Goal: Information Seeking & Learning: Compare options

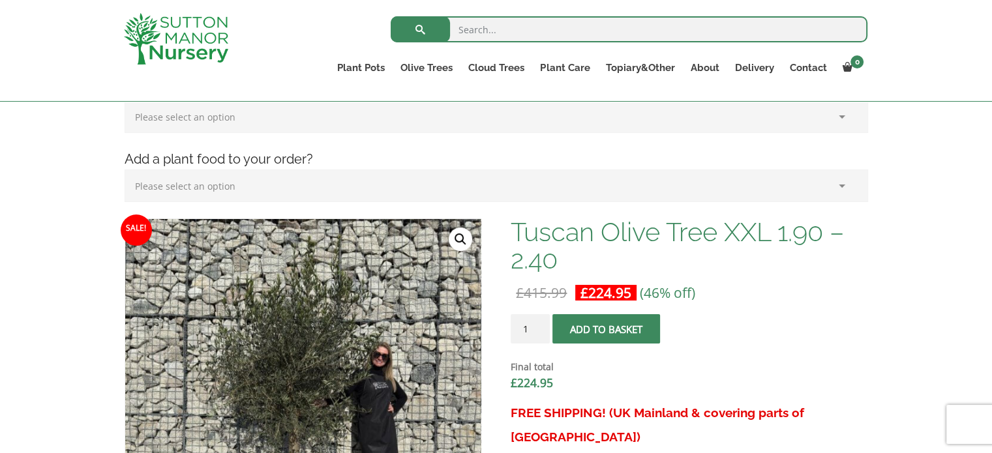
scroll to position [261, 0]
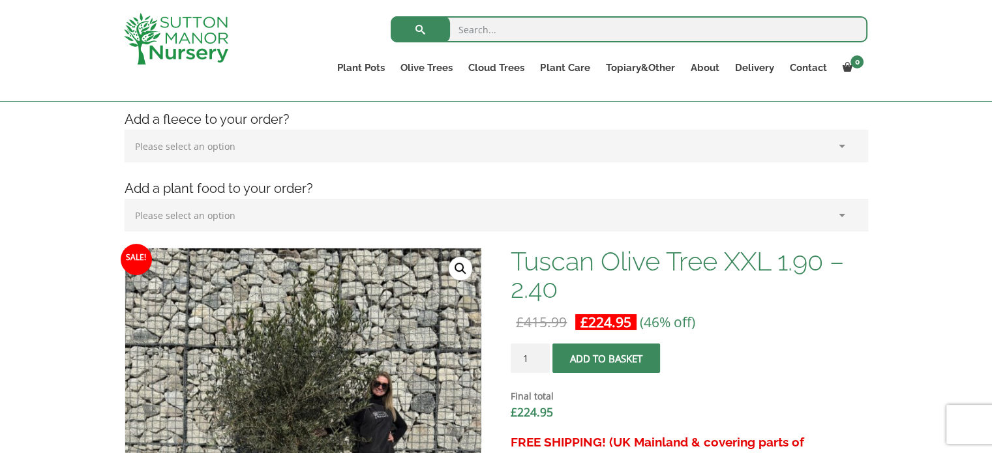
click at [571, 26] on input "search" at bounding box center [629, 29] width 477 height 26
type input "olive tree"
click at [391, 16] on button "submit" at bounding box center [420, 29] width 59 height 26
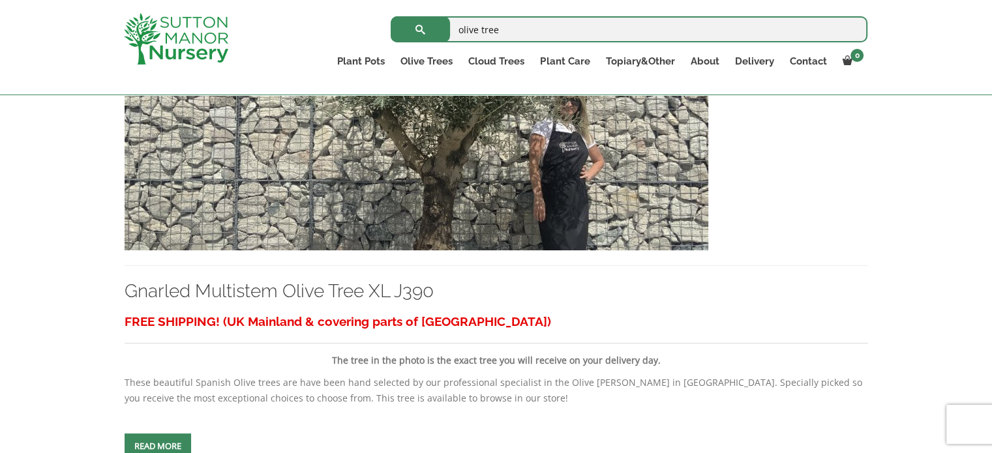
scroll to position [913, 0]
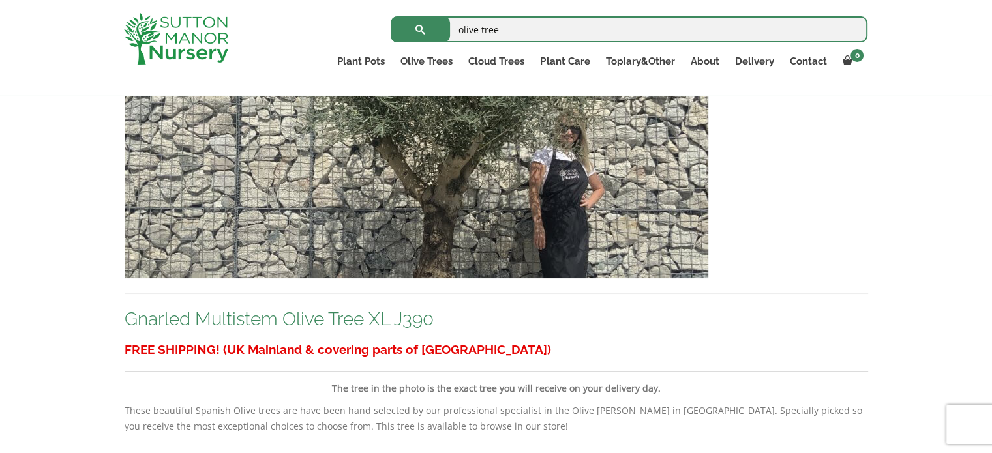
click at [386, 316] on link "Gnarled Multistem Olive Tree XL J390" at bounding box center [279, 319] width 309 height 22
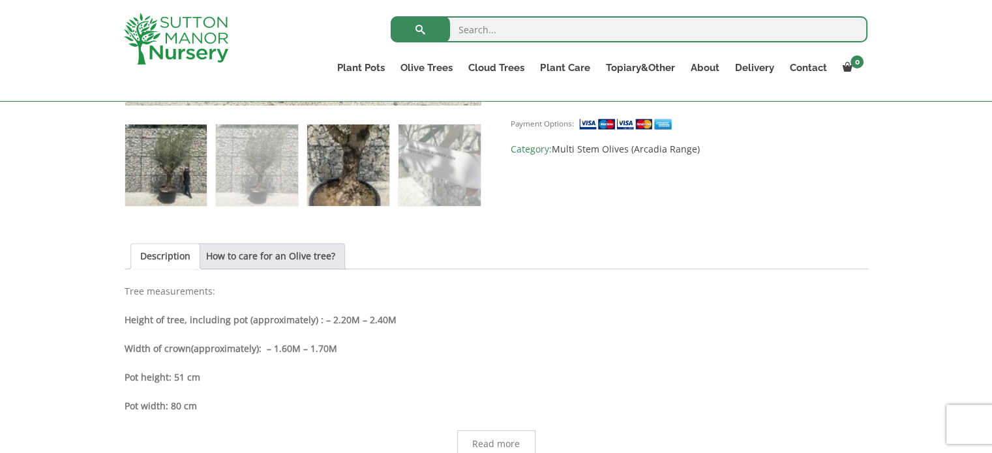
scroll to position [783, 0]
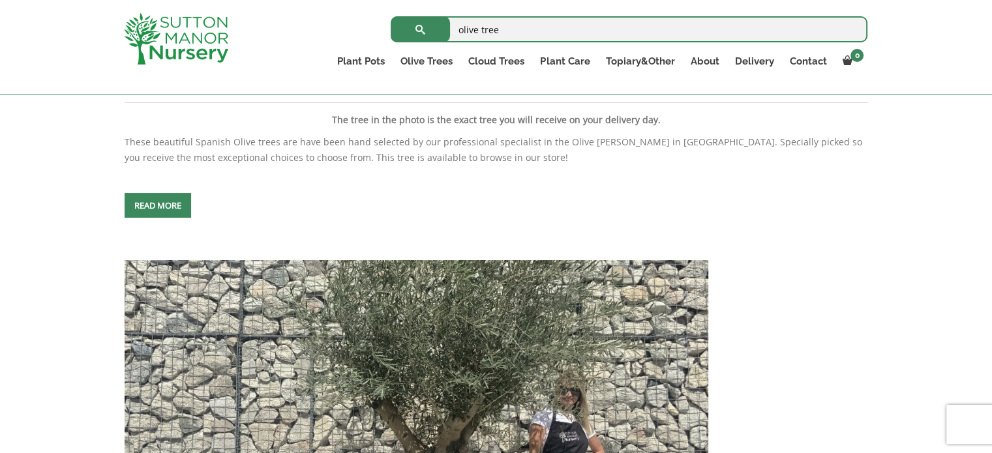
scroll to position [325, 0]
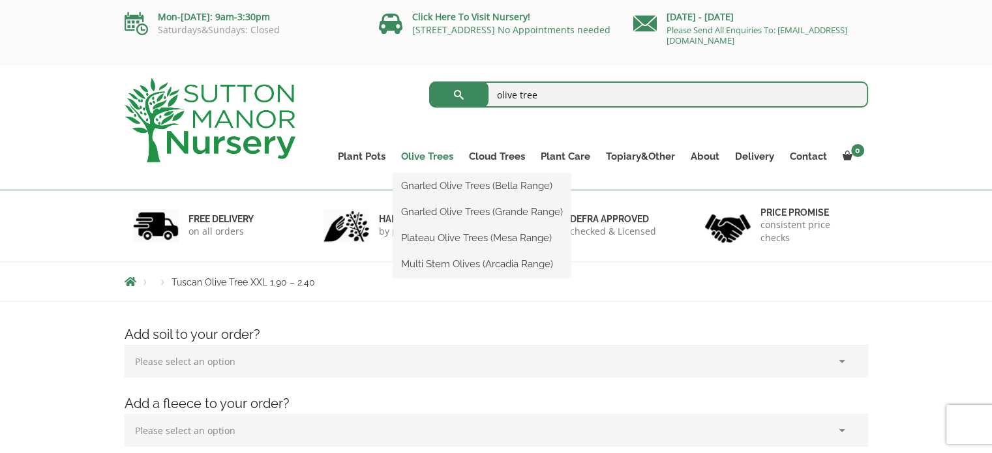
click at [423, 155] on link "Olive Trees" at bounding box center [427, 156] width 68 height 18
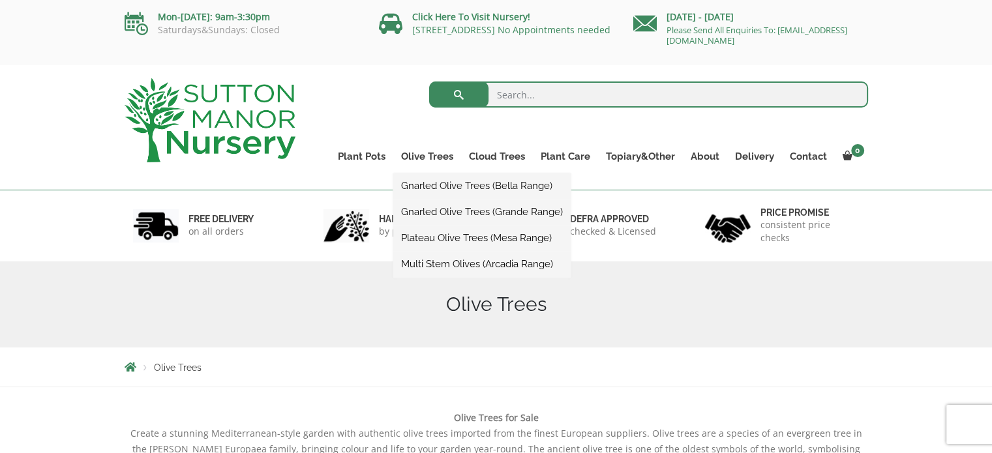
click at [418, 211] on link "Gnarled Olive Trees (Grande Range)" at bounding box center [481, 212] width 177 height 20
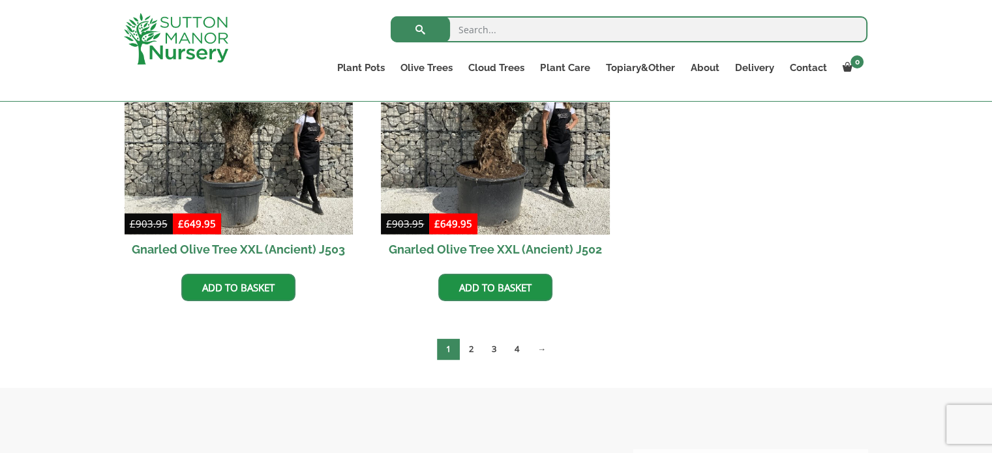
scroll to position [2087, 0]
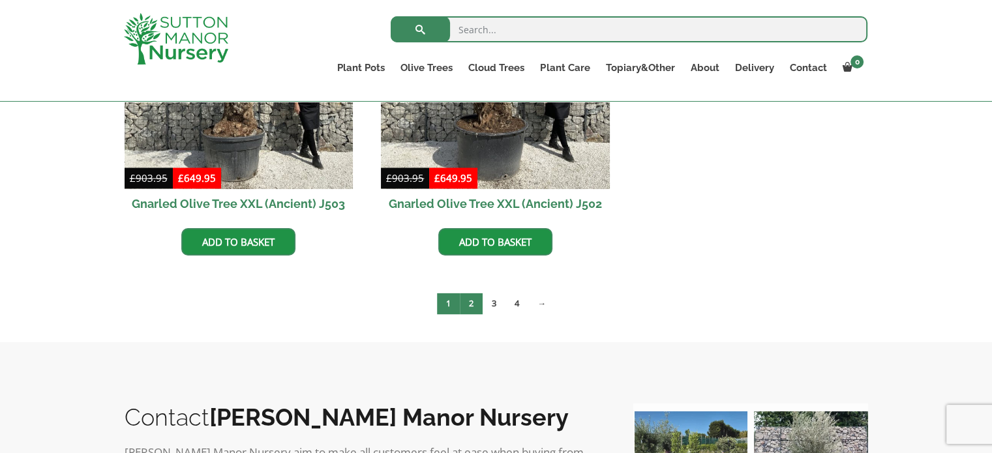
click at [470, 302] on link "2" at bounding box center [471, 304] width 23 height 22
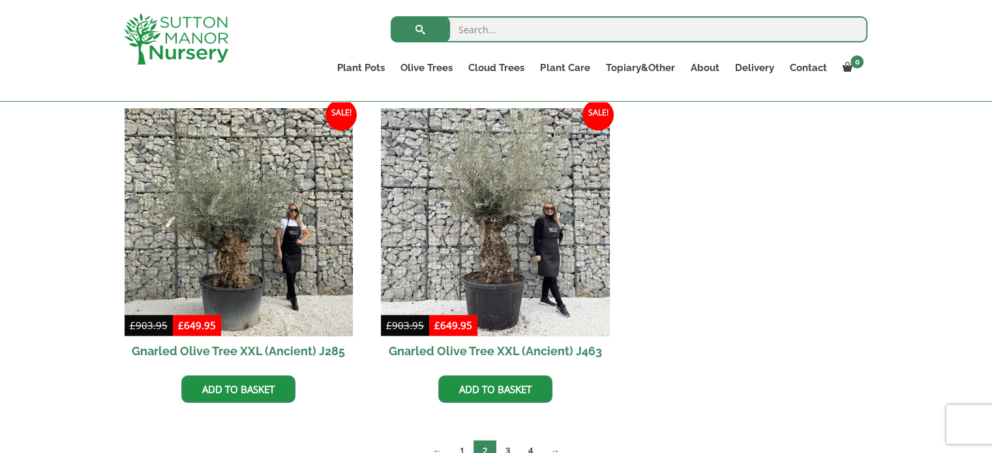
scroll to position [1630, 0]
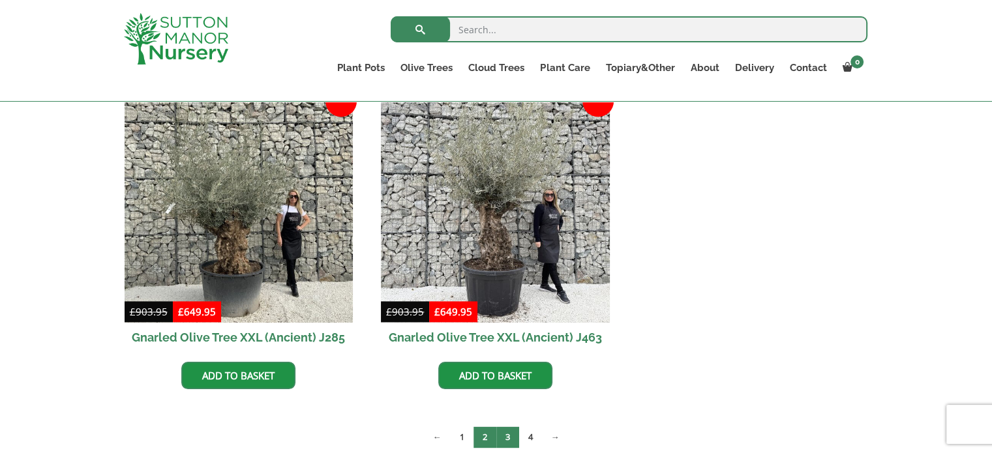
click at [511, 433] on link "3" at bounding box center [507, 438] width 23 height 22
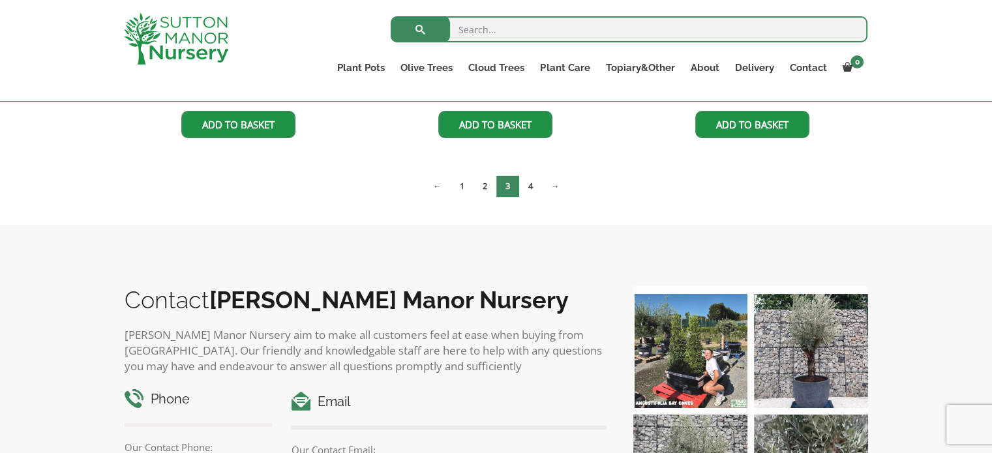
scroll to position [1891, 0]
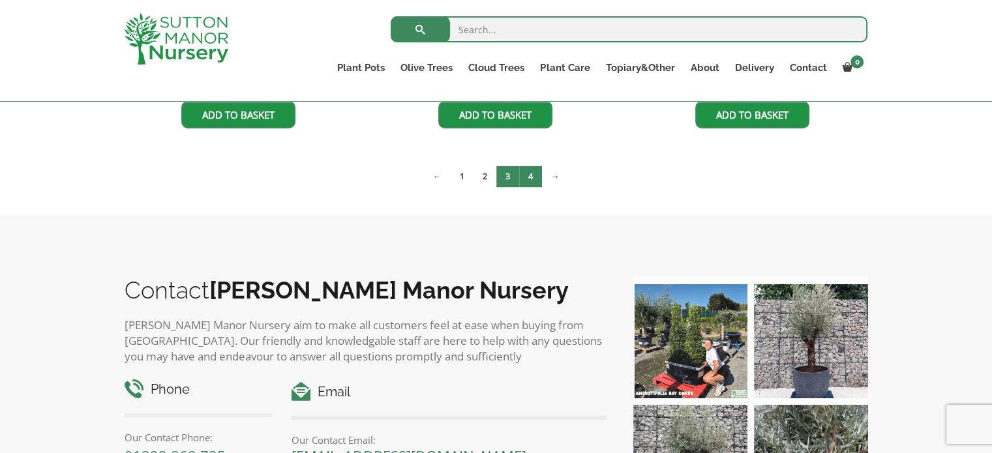
click at [534, 175] on link "4" at bounding box center [530, 177] width 23 height 22
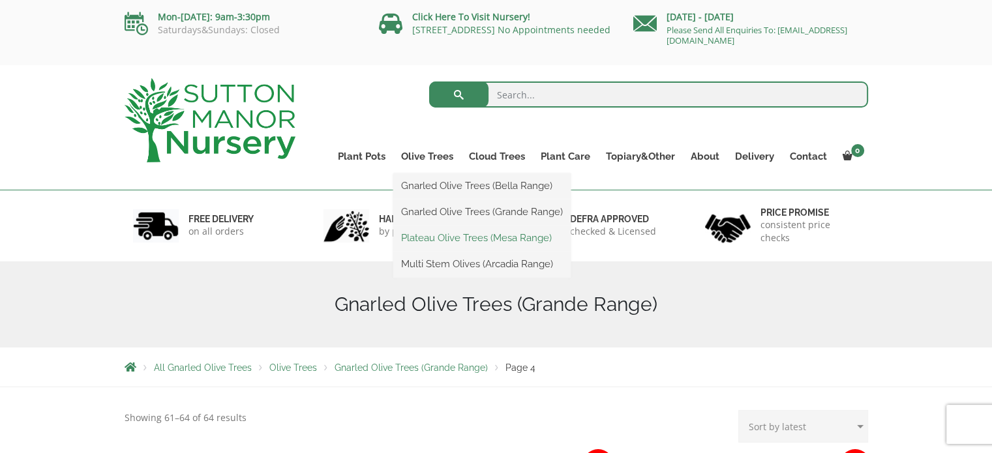
click at [445, 235] on link "Plateau Olive Trees (Mesa Range)" at bounding box center [481, 238] width 177 height 20
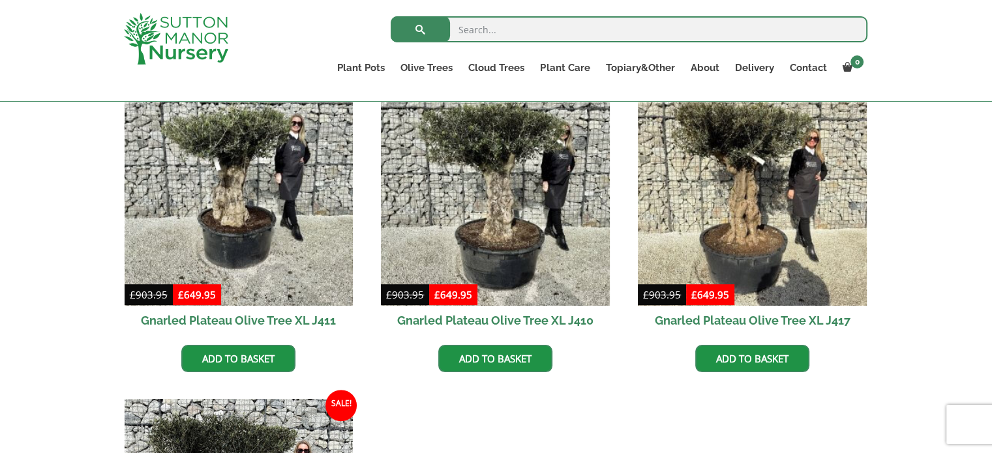
scroll to position [522, 0]
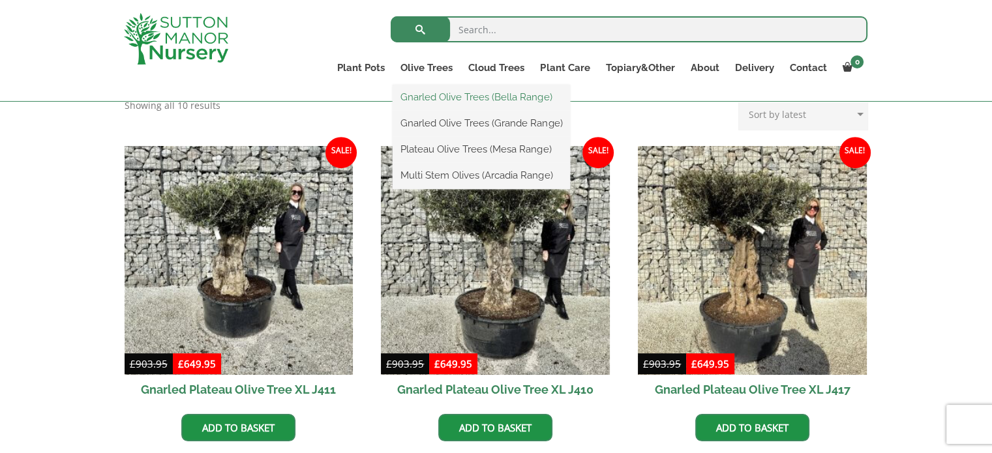
click at [447, 93] on link "Gnarled Olive Trees (Bella Range)" at bounding box center [481, 97] width 177 height 20
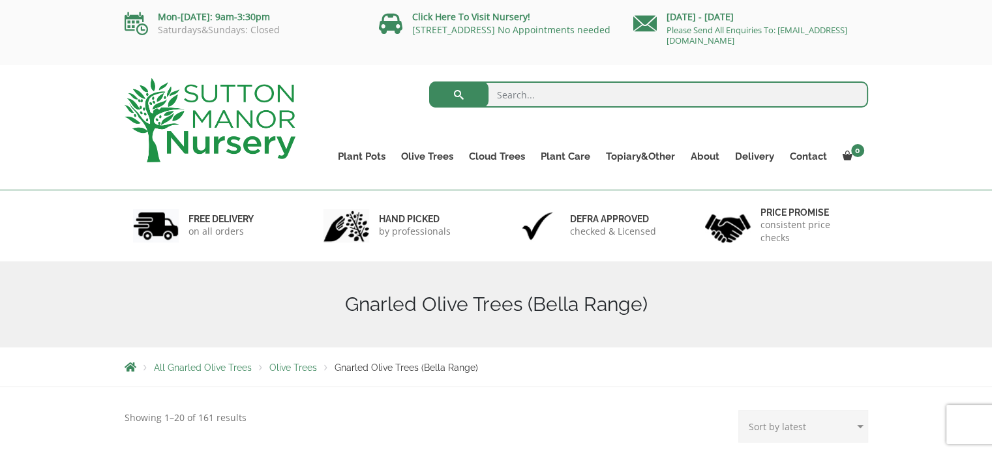
scroll to position [130, 0]
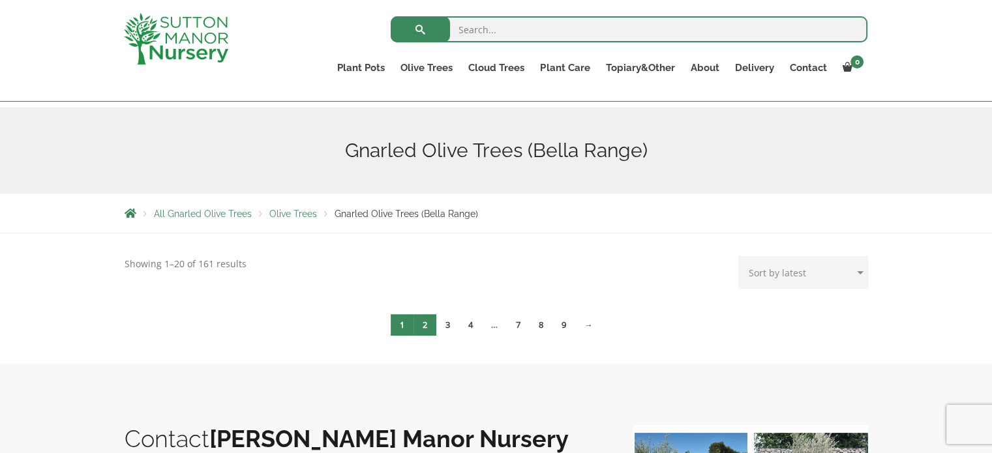
click at [432, 325] on link "2" at bounding box center [424, 325] width 23 height 22
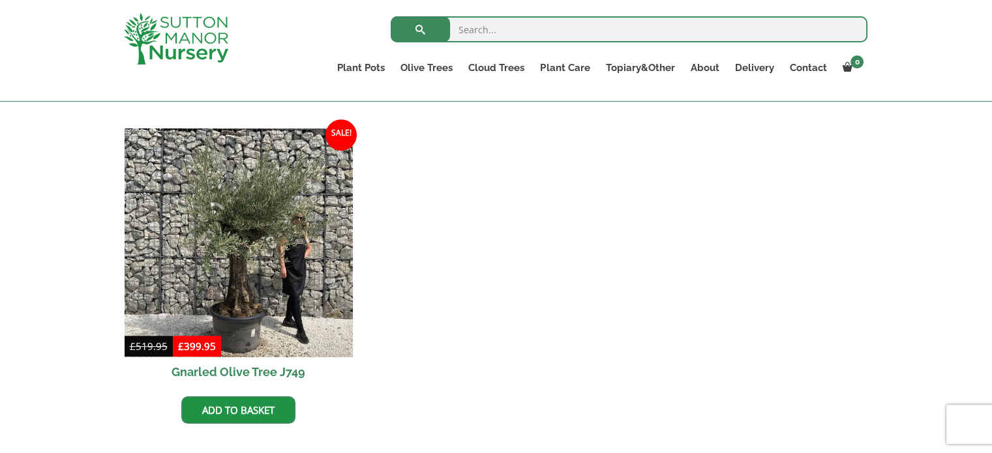
scroll to position [717, 0]
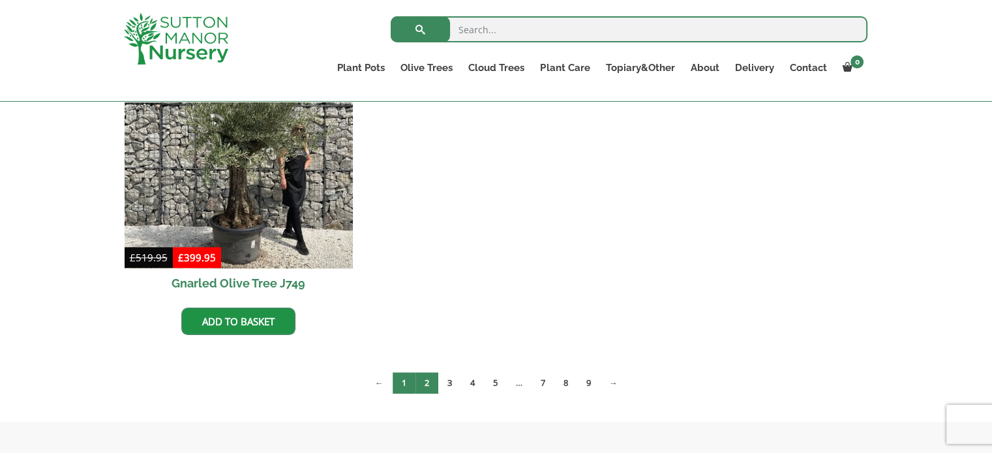
click at [404, 379] on link "1" at bounding box center [404, 383] width 23 height 22
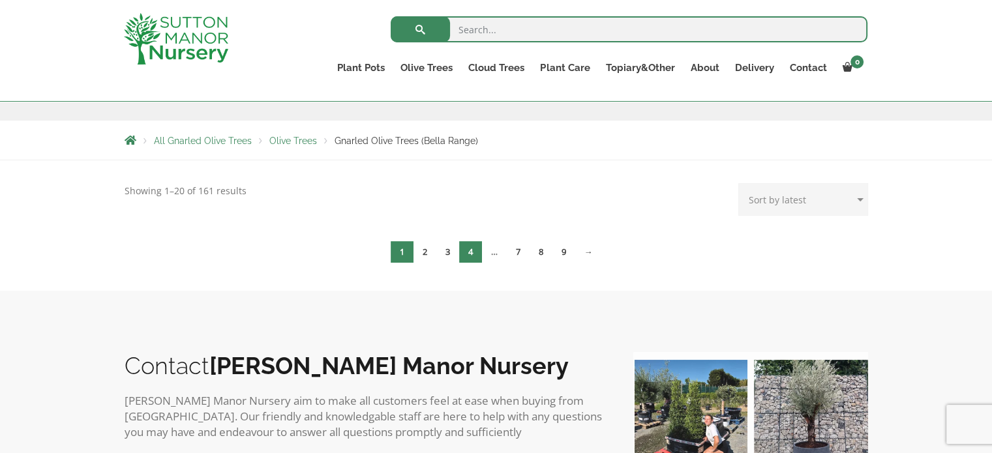
scroll to position [196, 0]
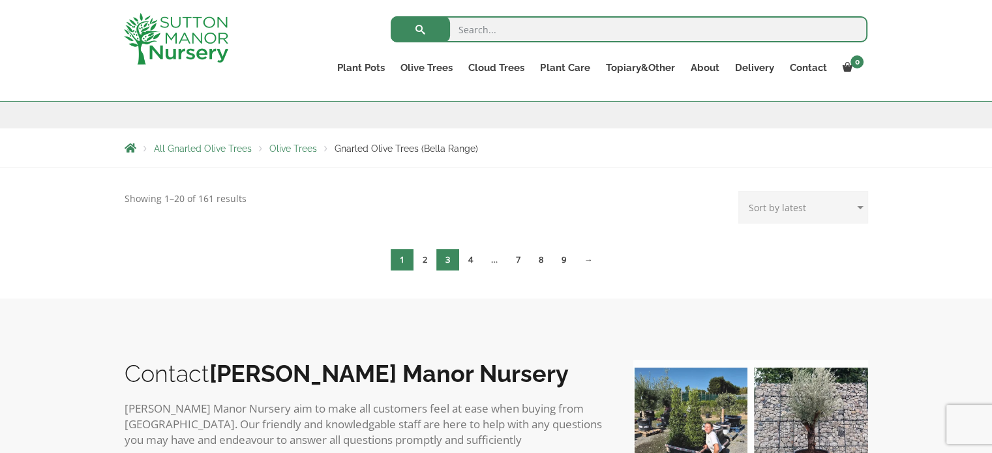
click at [449, 260] on link "3" at bounding box center [447, 260] width 23 height 22
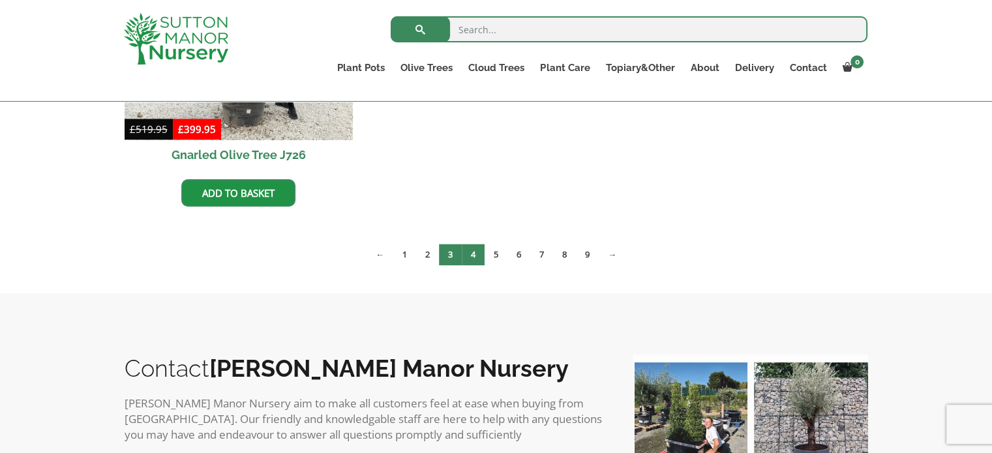
scroll to position [1174, 0]
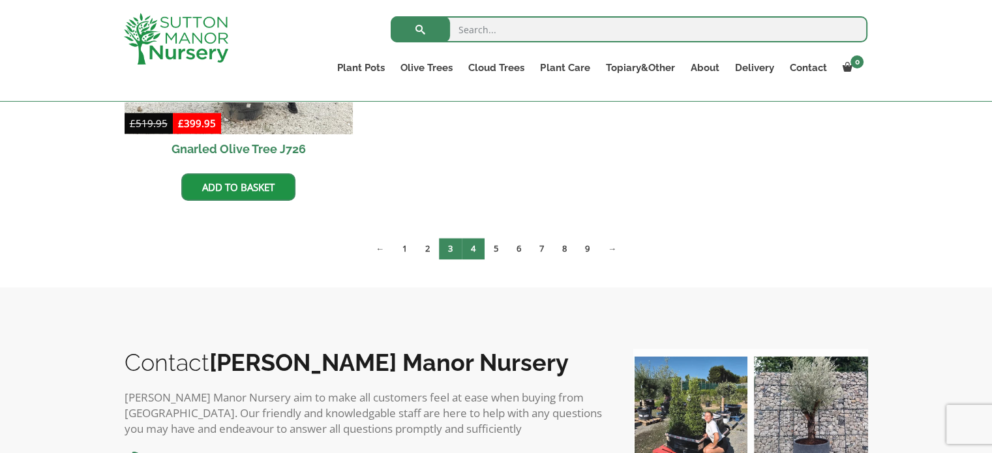
click at [473, 250] on link "4" at bounding box center [473, 249] width 23 height 22
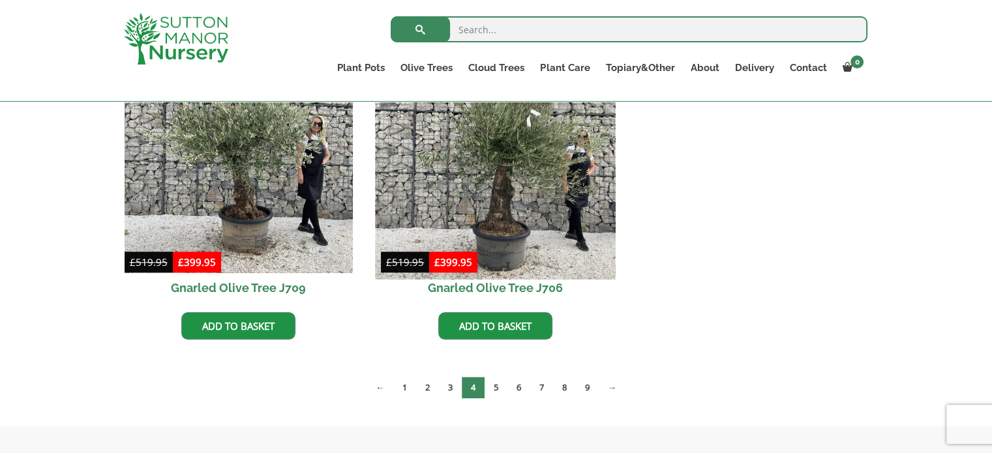
scroll to position [1043, 0]
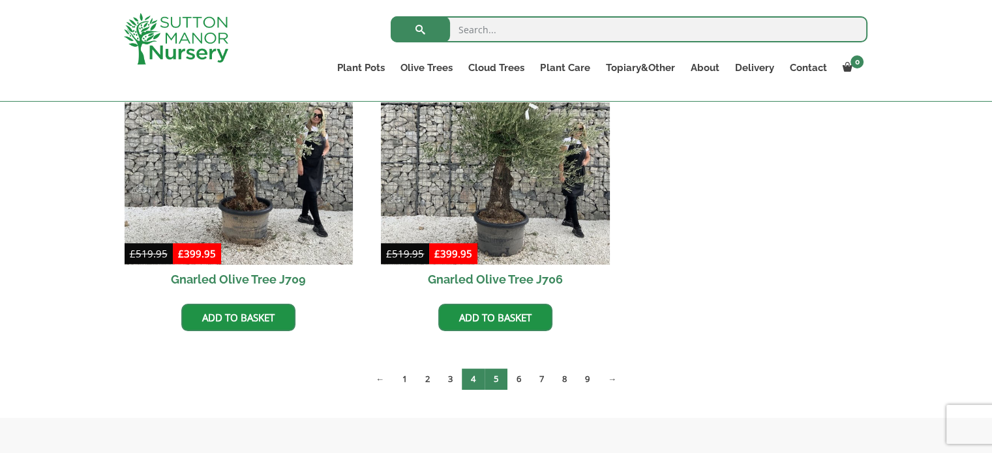
click at [496, 372] on link "5" at bounding box center [496, 379] width 23 height 22
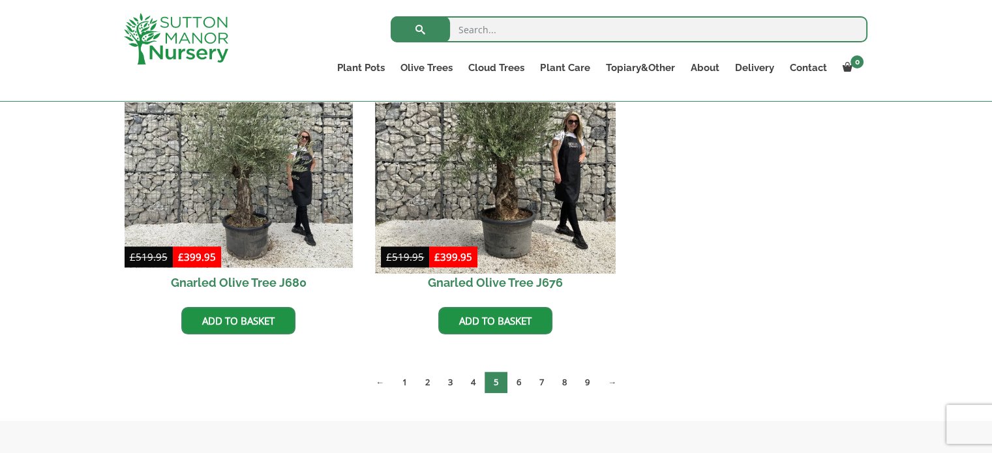
scroll to position [1370, 0]
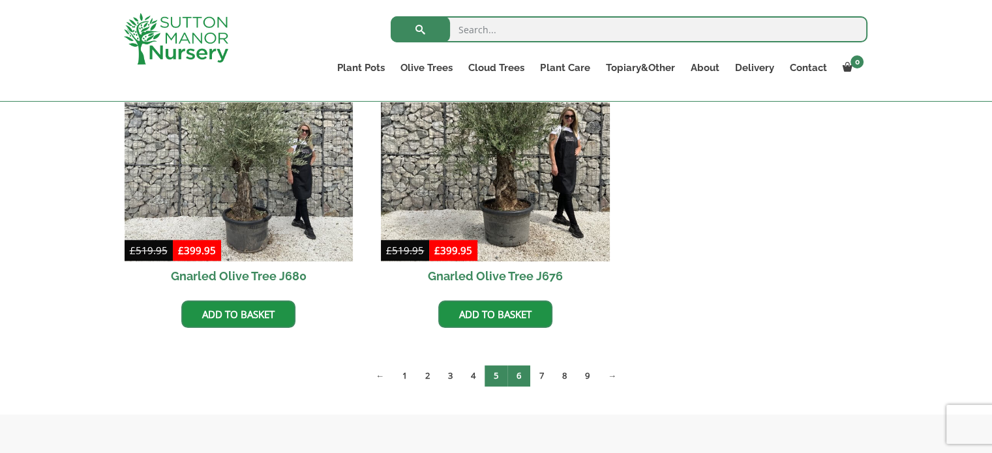
click at [515, 375] on link "6" at bounding box center [518, 376] width 23 height 22
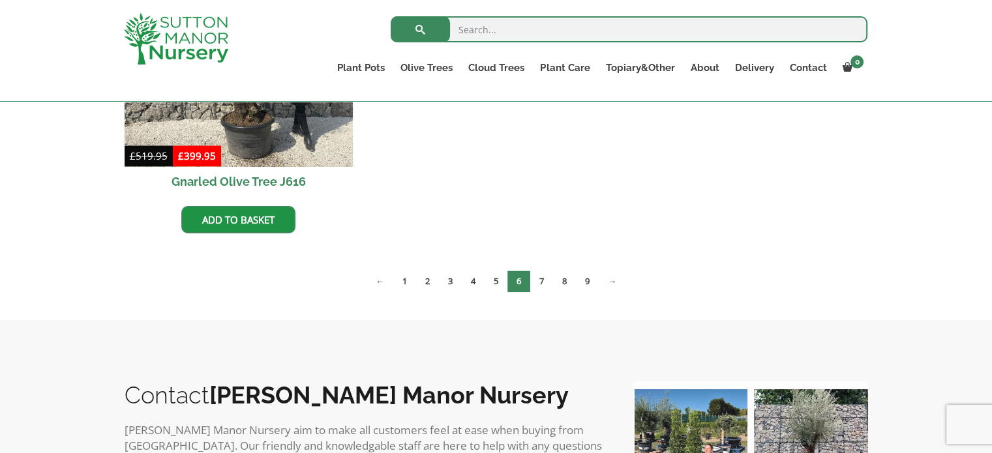
scroll to position [1500, 0]
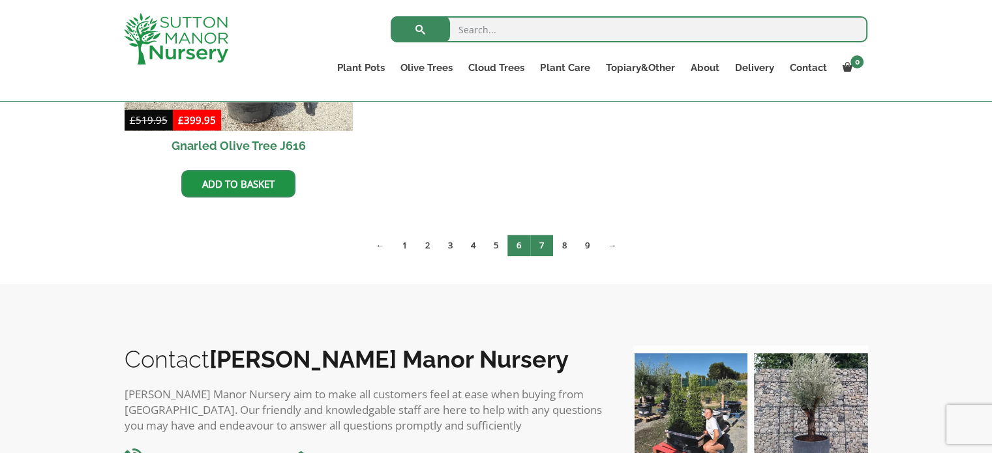
click at [543, 249] on link "7" at bounding box center [541, 246] width 23 height 22
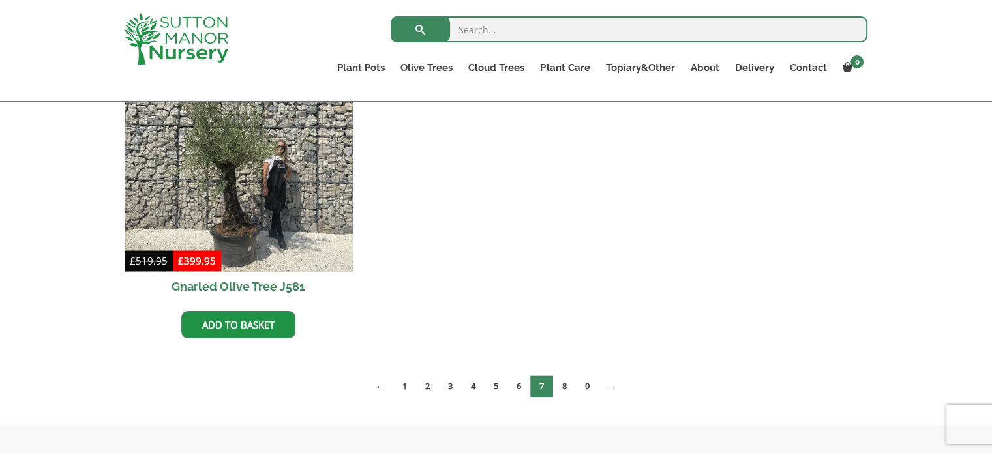
scroll to position [1435, 0]
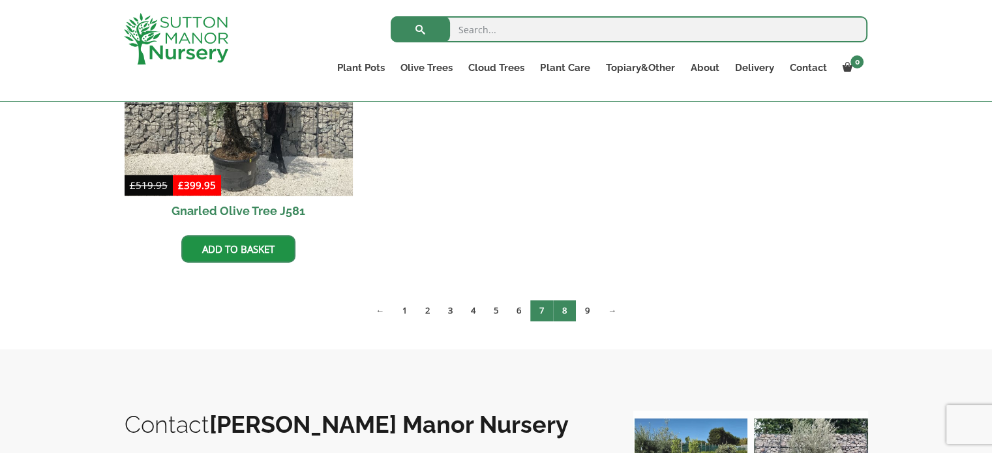
click at [571, 308] on link "8" at bounding box center [564, 311] width 23 height 22
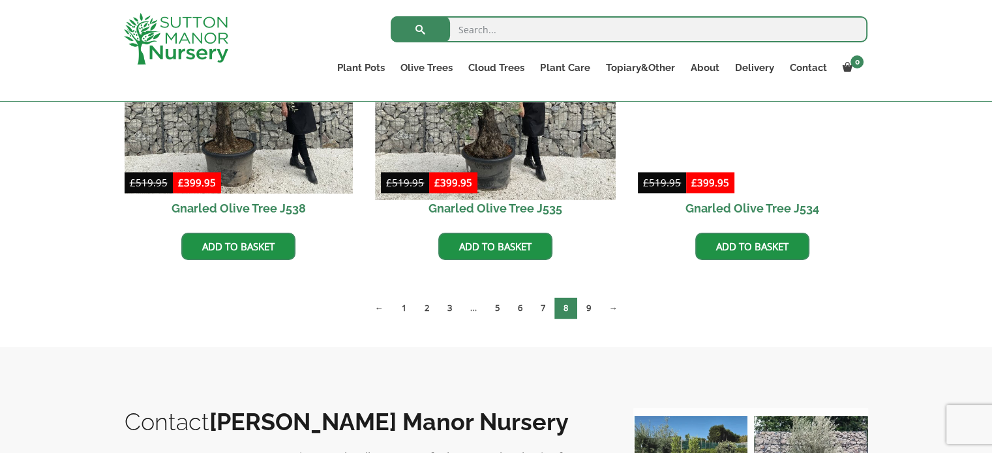
scroll to position [1761, 0]
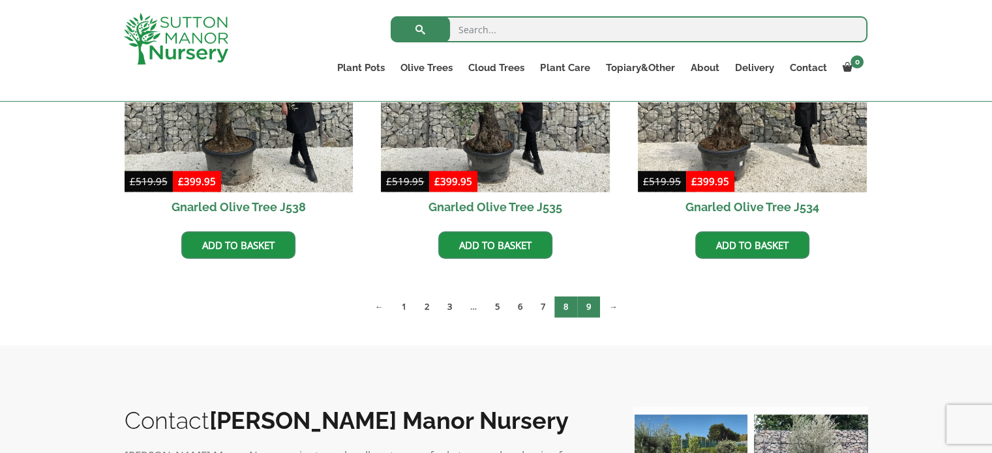
click at [593, 303] on link "9" at bounding box center [588, 307] width 23 height 22
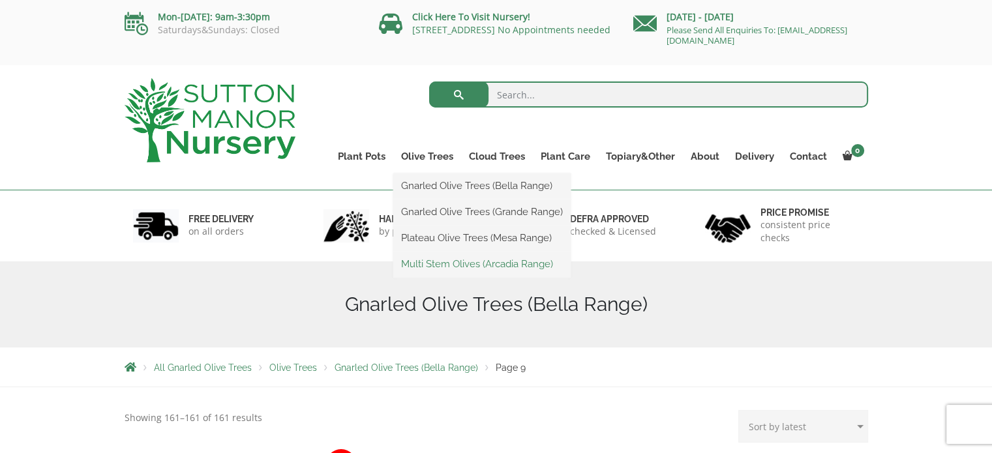
click at [438, 268] on link "Multi Stem Olives (Arcadia Range)" at bounding box center [481, 264] width 177 height 20
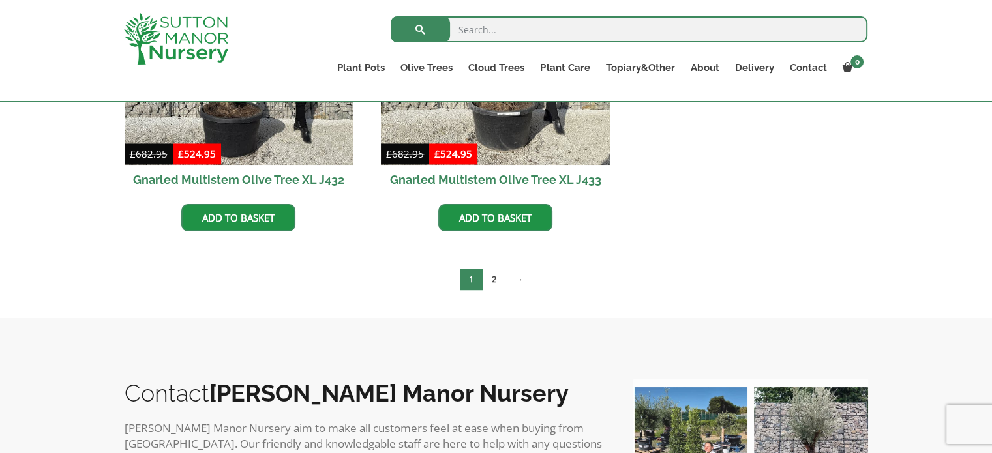
scroll to position [2022, 0]
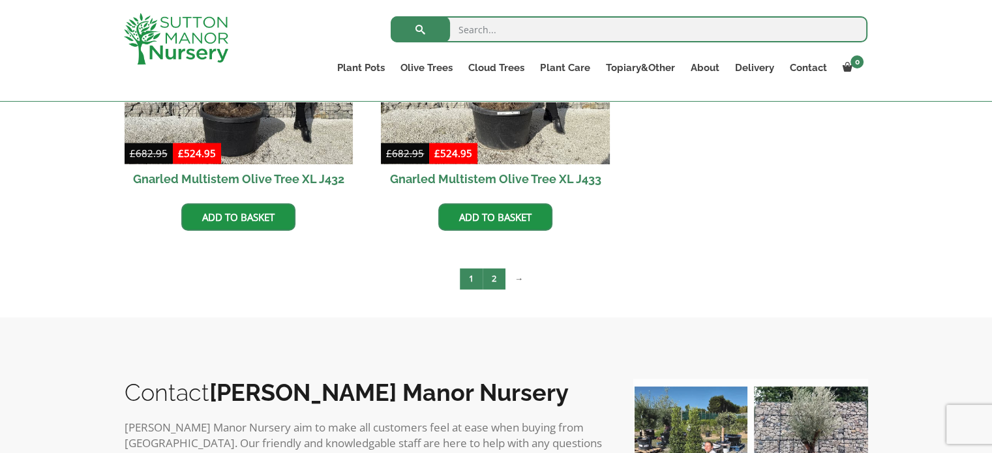
click at [496, 275] on link "2" at bounding box center [494, 279] width 23 height 22
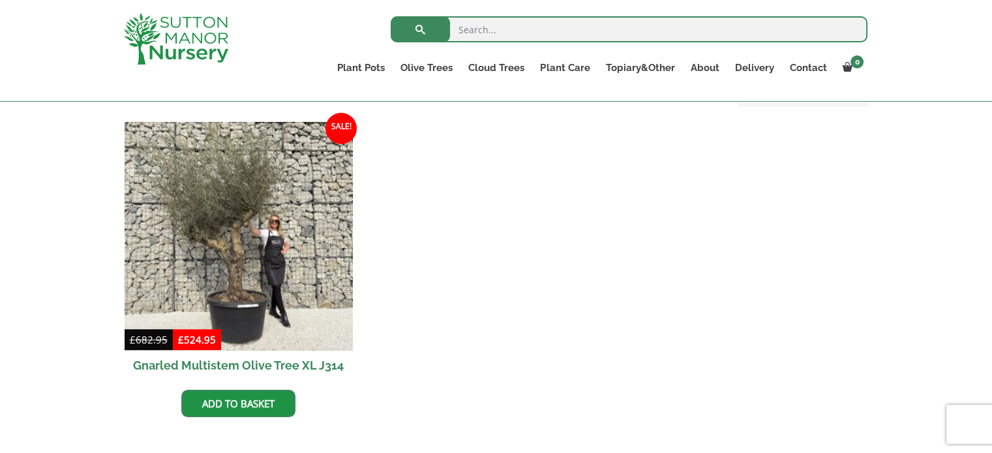
scroll to position [326, 0]
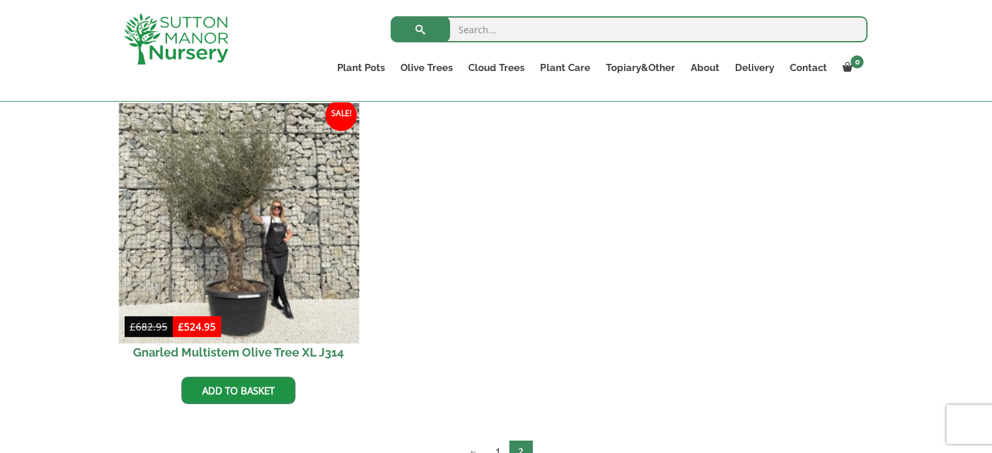
click at [279, 289] on img at bounding box center [239, 223] width 240 height 240
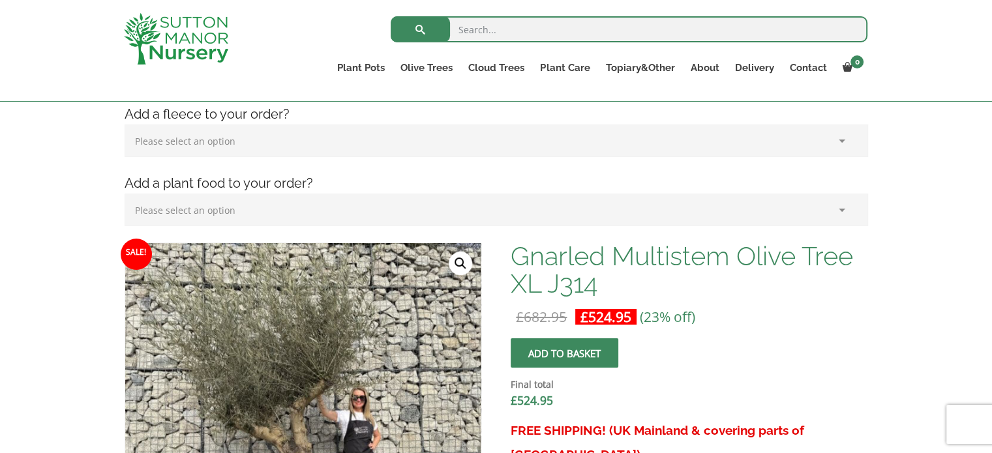
scroll to position [261, 0]
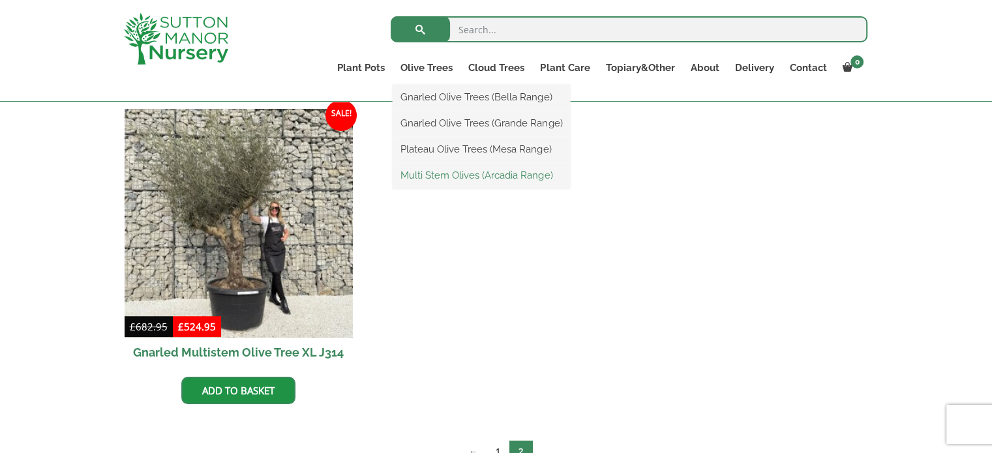
click at [453, 177] on link "Multi Stem Olives (Arcadia Range)" at bounding box center [481, 176] width 177 height 20
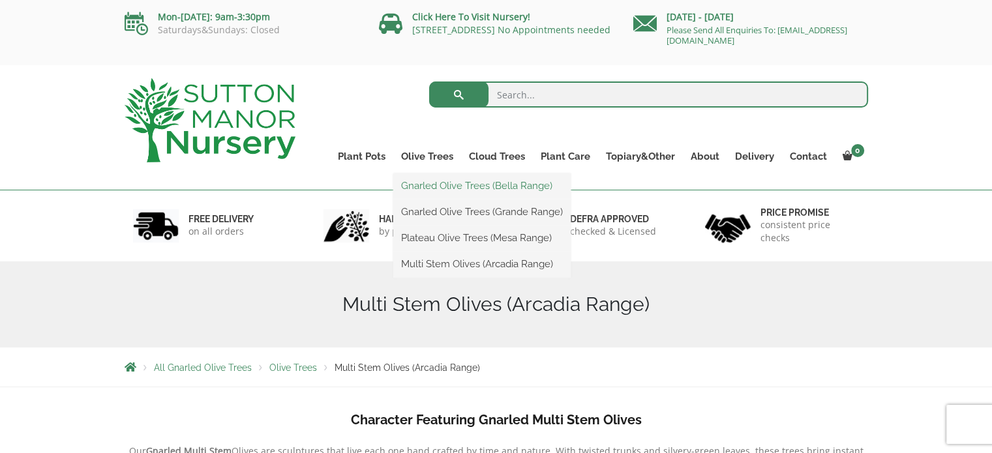
click at [437, 185] on link "Gnarled Olive Trees (Bella Range)" at bounding box center [481, 186] width 177 height 20
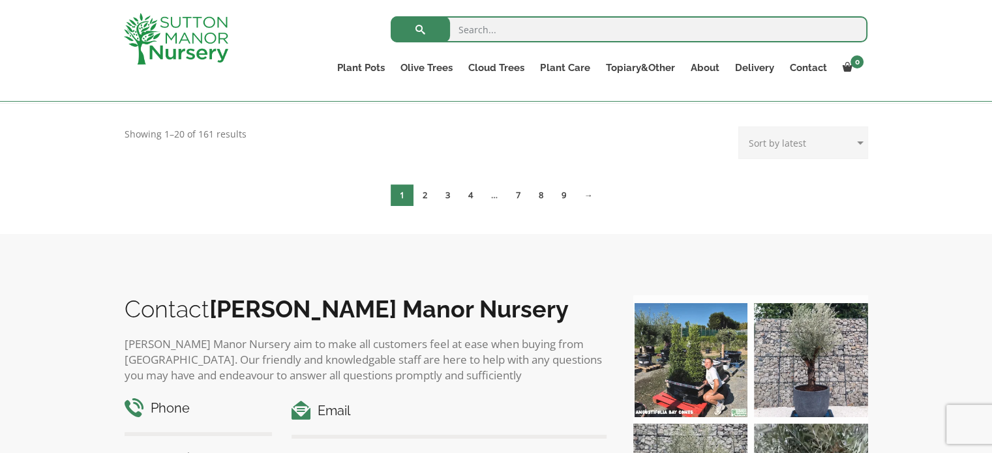
scroll to position [261, 0]
click at [420, 194] on link "2" at bounding box center [424, 195] width 23 height 22
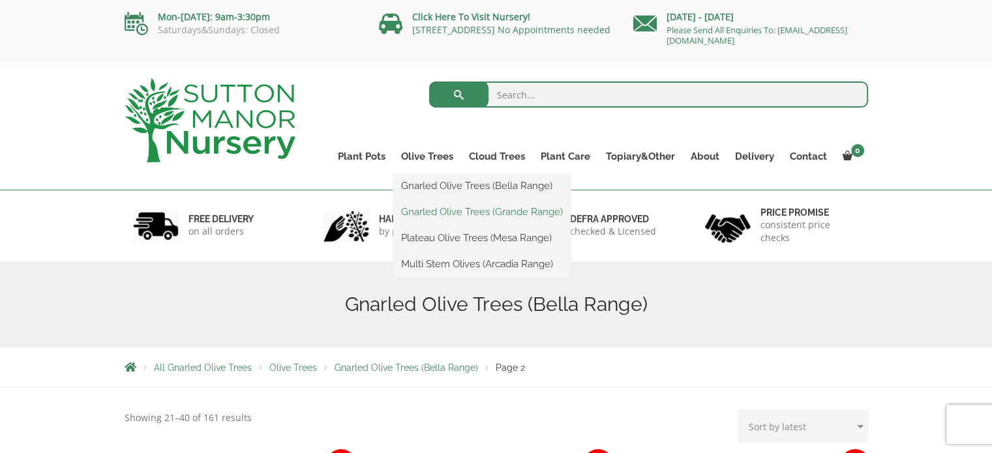
click at [454, 220] on link "Gnarled Olive Trees (Grande Range)" at bounding box center [481, 212] width 177 height 20
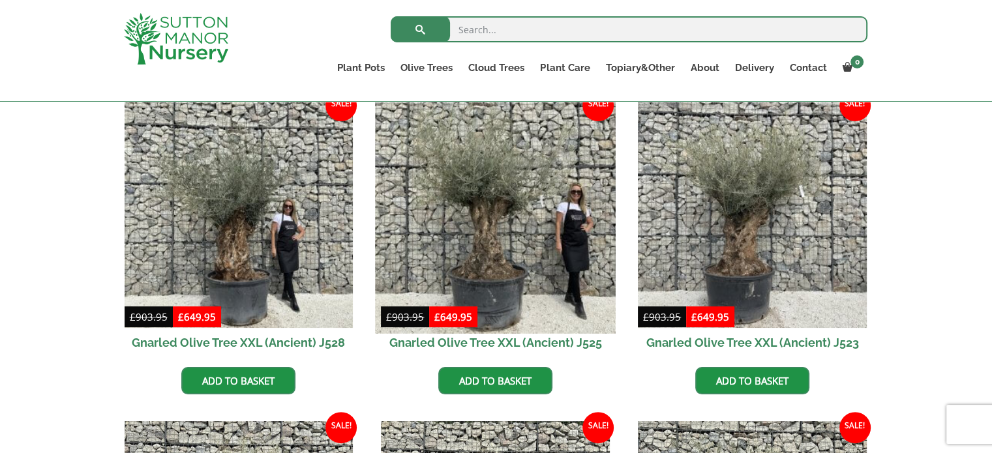
scroll to position [326, 0]
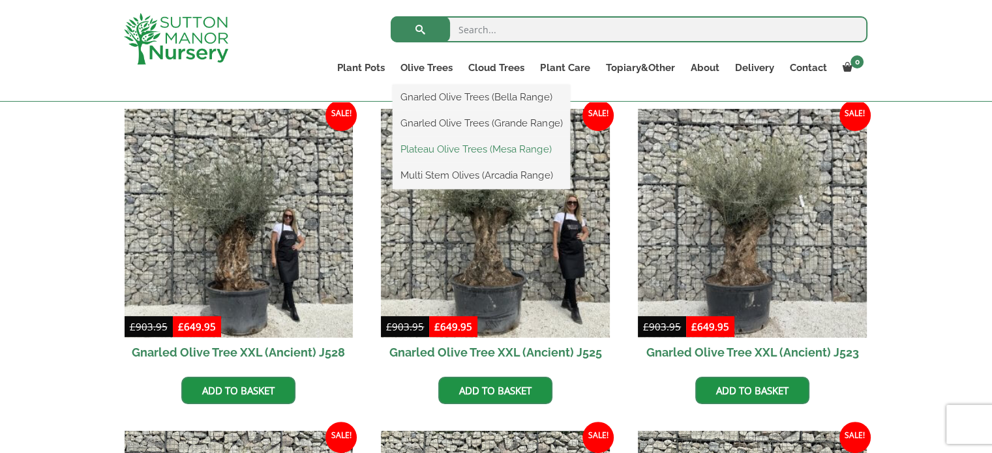
click at [441, 157] on link "Plateau Olive Trees (Mesa Range)" at bounding box center [481, 150] width 177 height 20
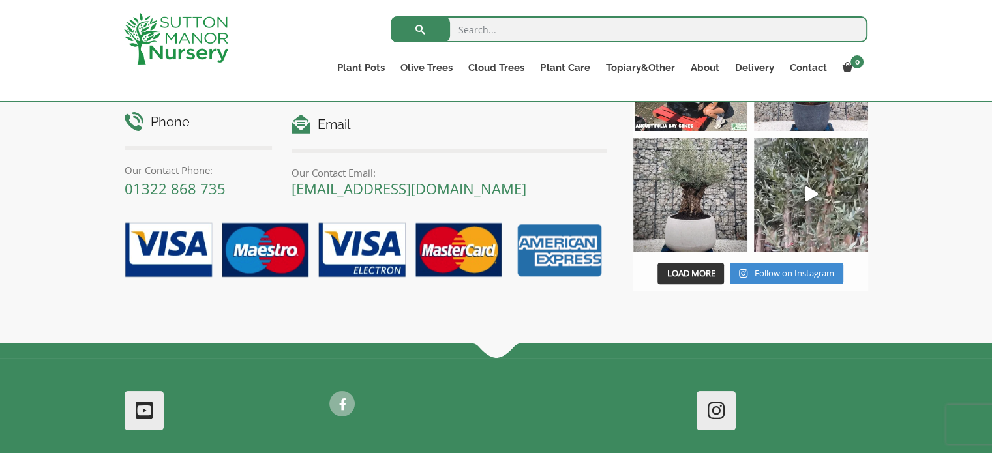
scroll to position [1510, 0]
